Goal: Find specific fact: Find specific fact

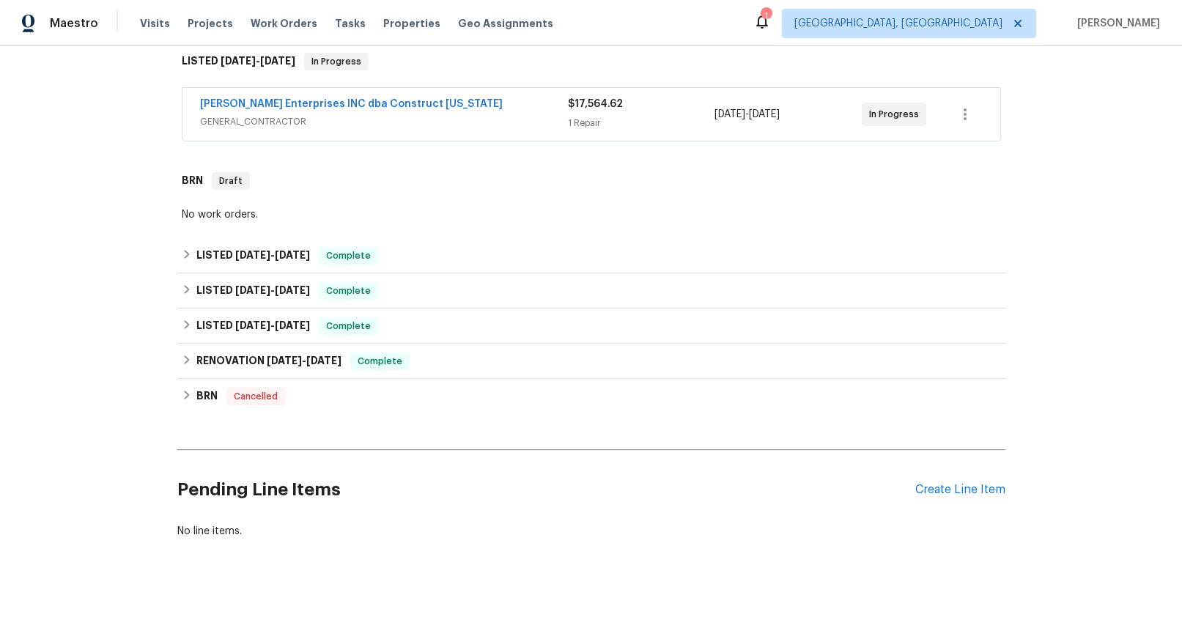
scroll to position [230, 0]
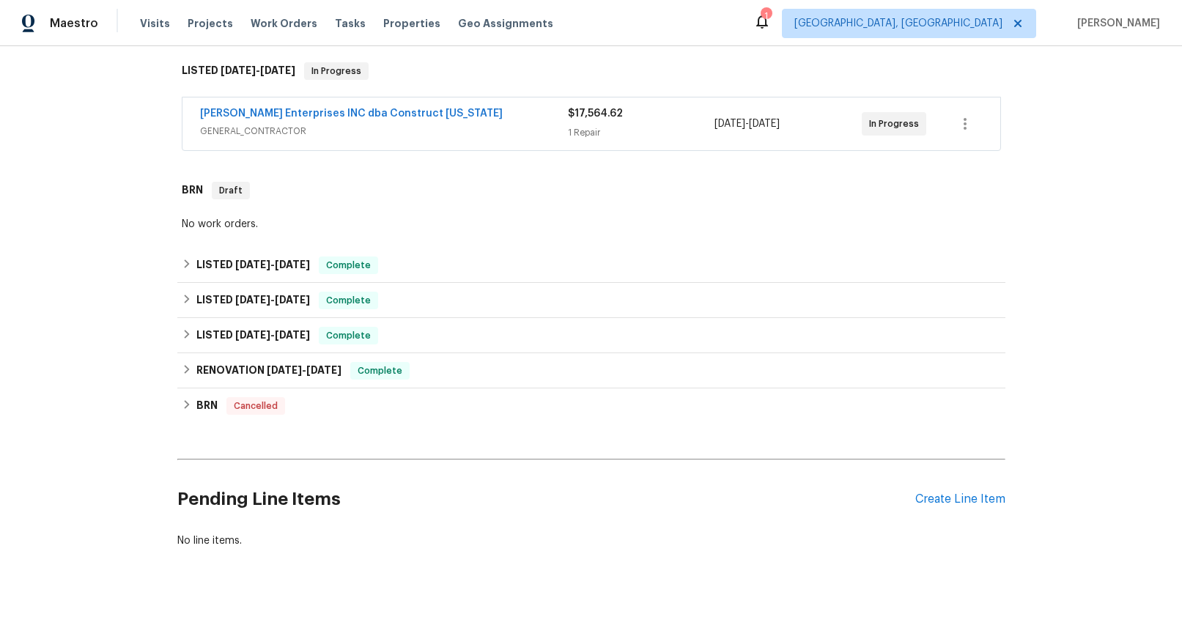
click at [264, 132] on span "GENERAL_CONTRACTOR" at bounding box center [384, 131] width 368 height 15
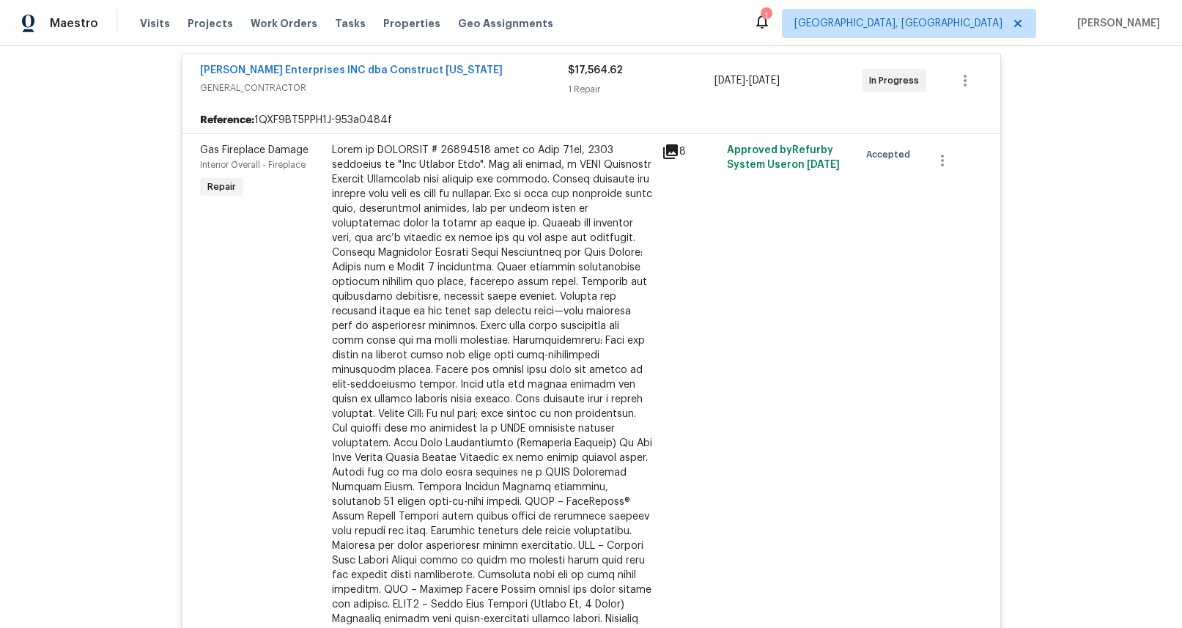
scroll to position [184, 0]
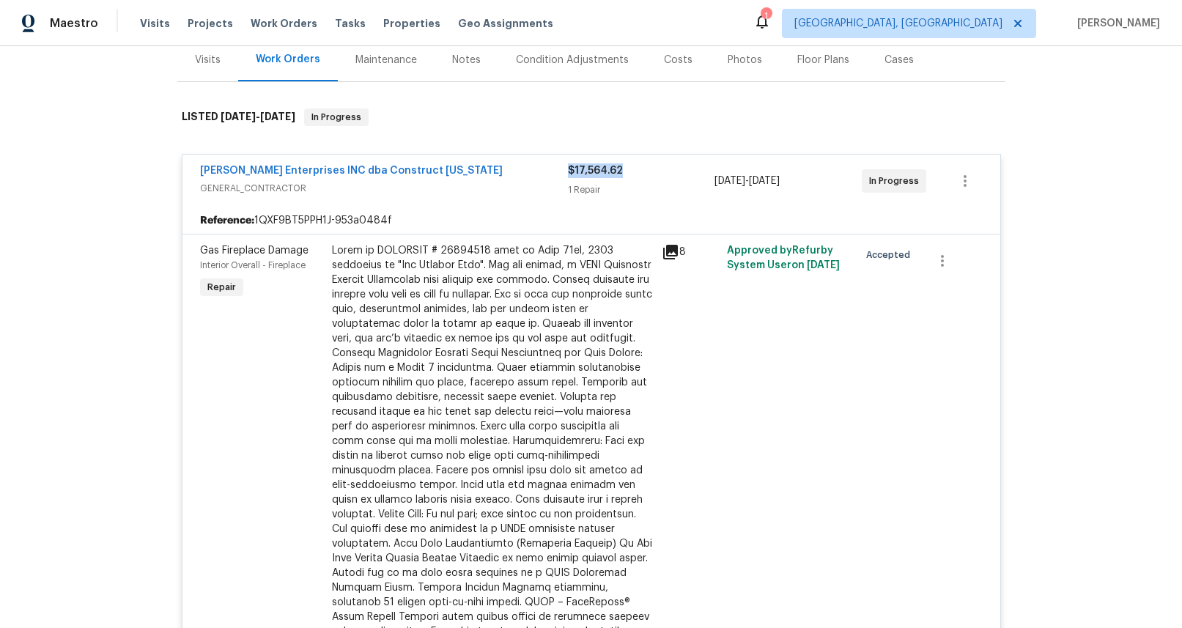
drag, startPoint x: 622, startPoint y: 170, endPoint x: 562, endPoint y: 171, distance: 60.1
click at [568, 171] on div "$17,564.62" at bounding box center [641, 170] width 147 height 15
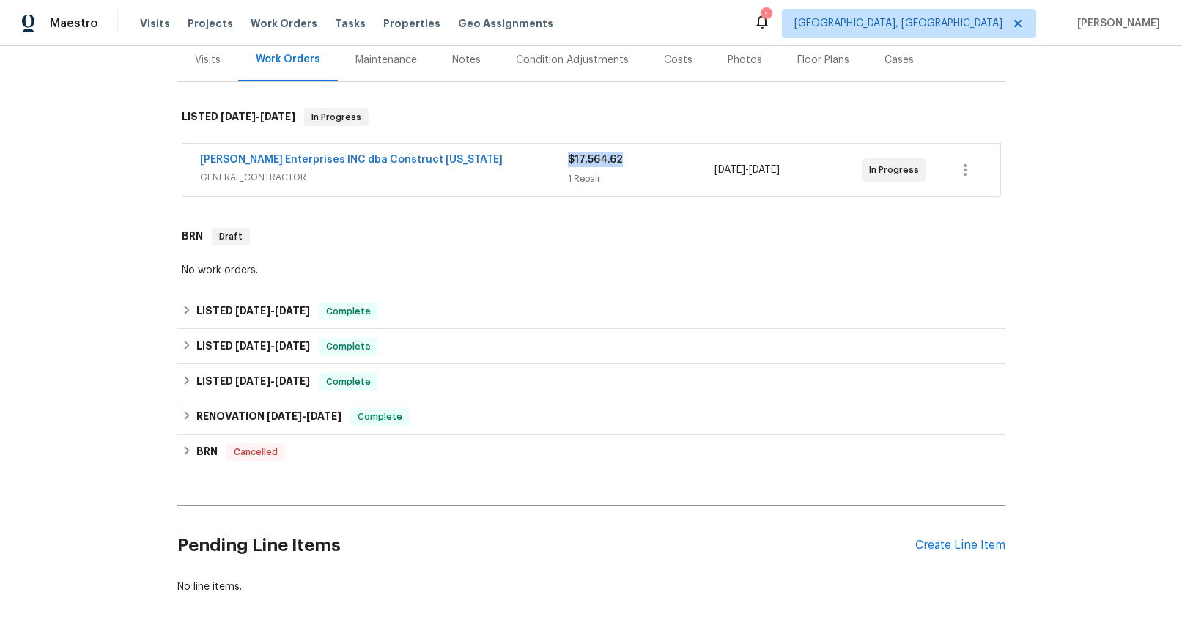
copy span "$17,564.62"
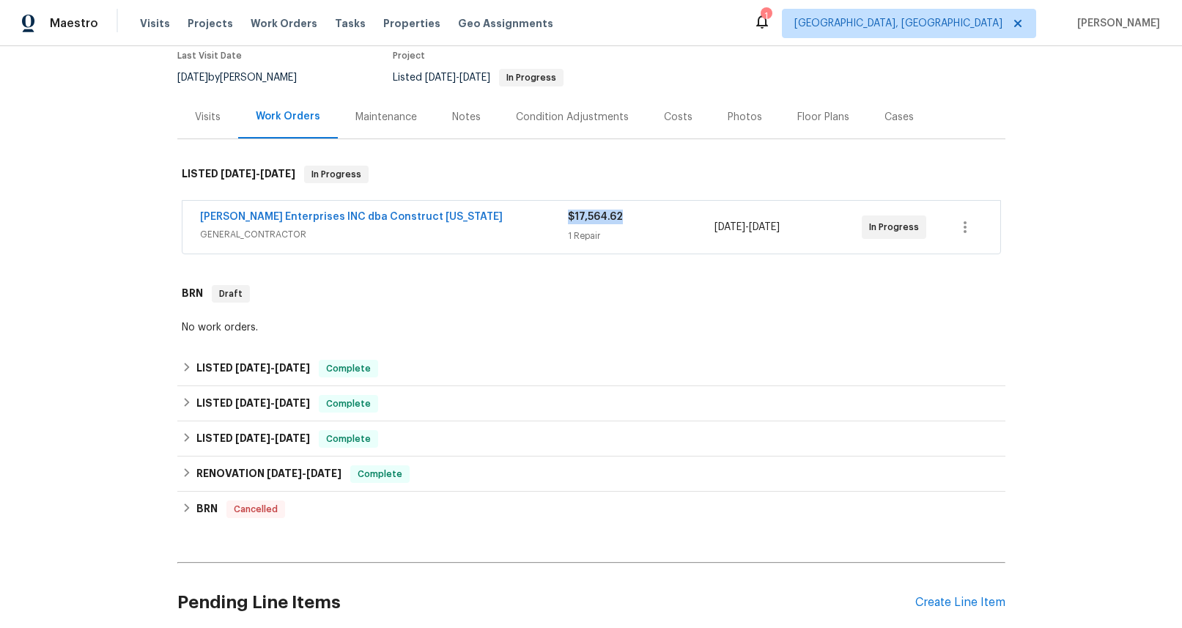
scroll to position [0, 0]
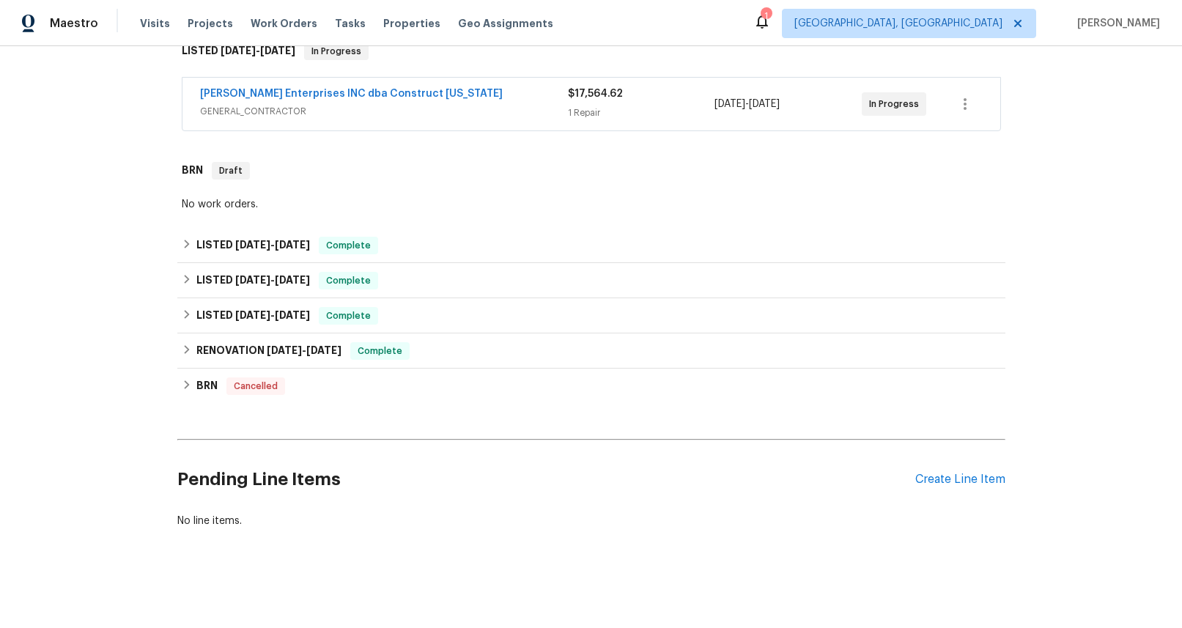
scroll to position [121, 0]
